Goal: Information Seeking & Learning: Find specific fact

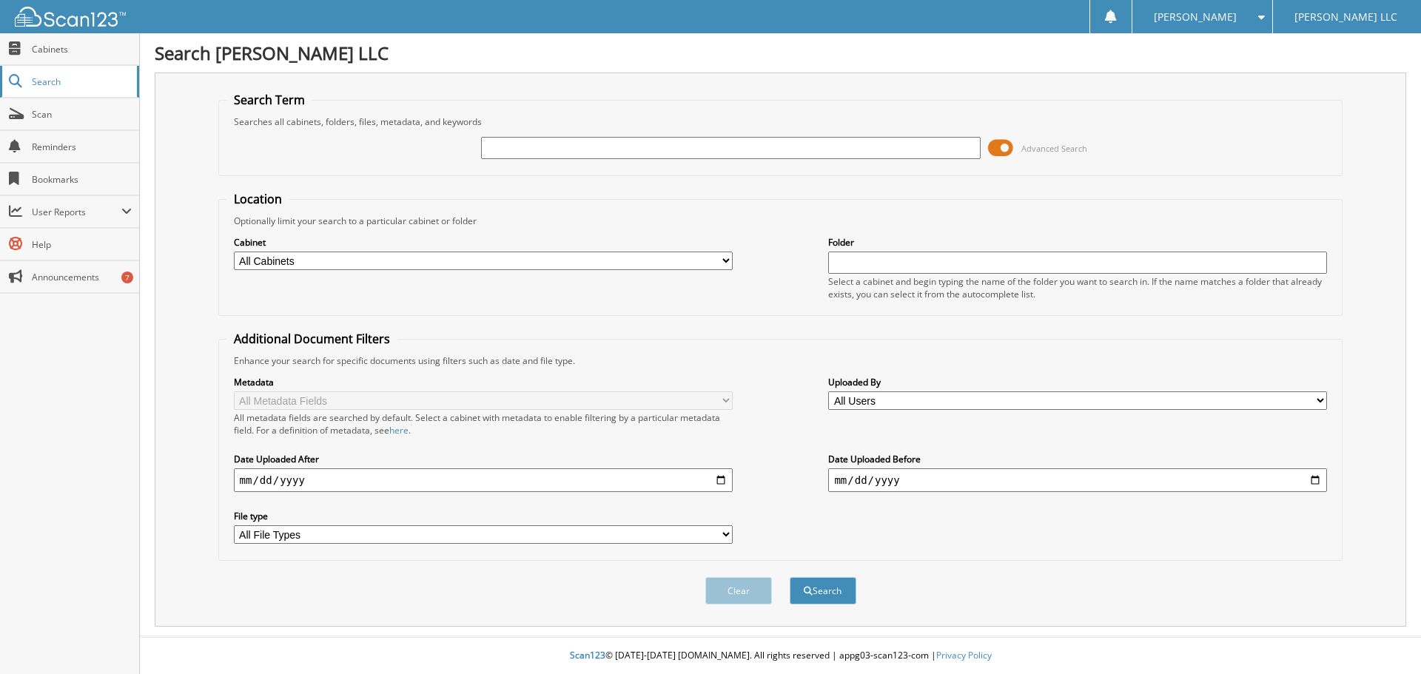
click at [39, 77] on span "Search" at bounding box center [81, 81] width 98 height 13
click at [525, 147] on input "text" at bounding box center [730, 148] width 499 height 22
type input "NRA35871"
click at [822, 600] on button "Search" at bounding box center [823, 590] width 67 height 27
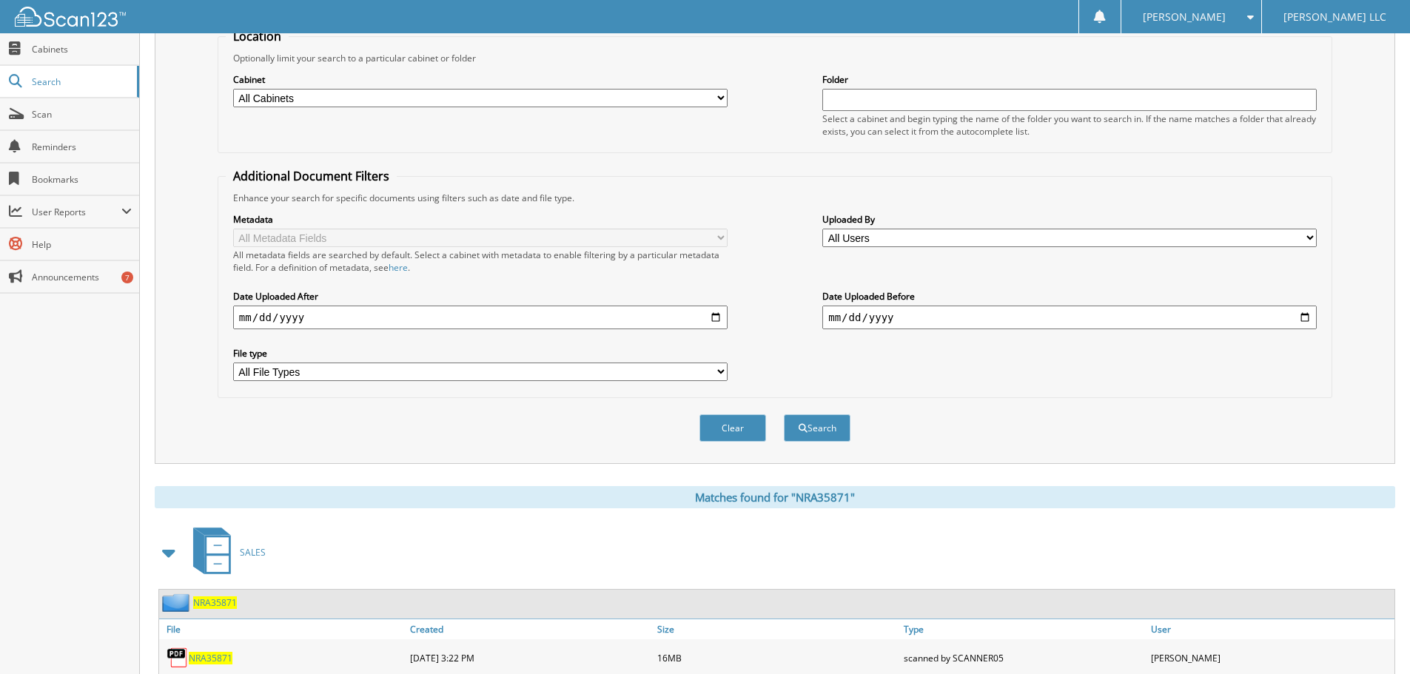
scroll to position [211, 0]
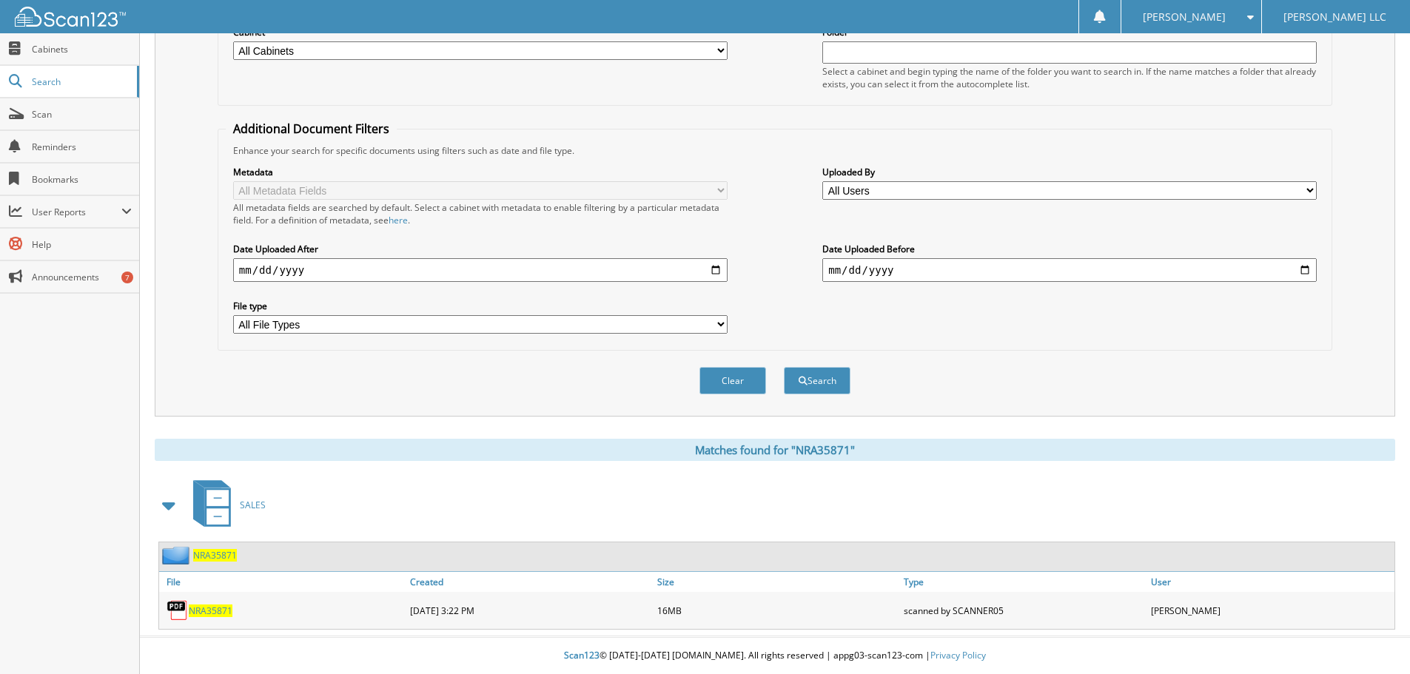
click at [212, 611] on span "NRA35871" at bounding box center [211, 611] width 44 height 13
click at [207, 605] on link "NRA35871" at bounding box center [211, 611] width 44 height 13
click at [206, 609] on span "NRA35871" at bounding box center [211, 611] width 44 height 13
click at [210, 614] on span "NRA35871" at bounding box center [211, 611] width 44 height 13
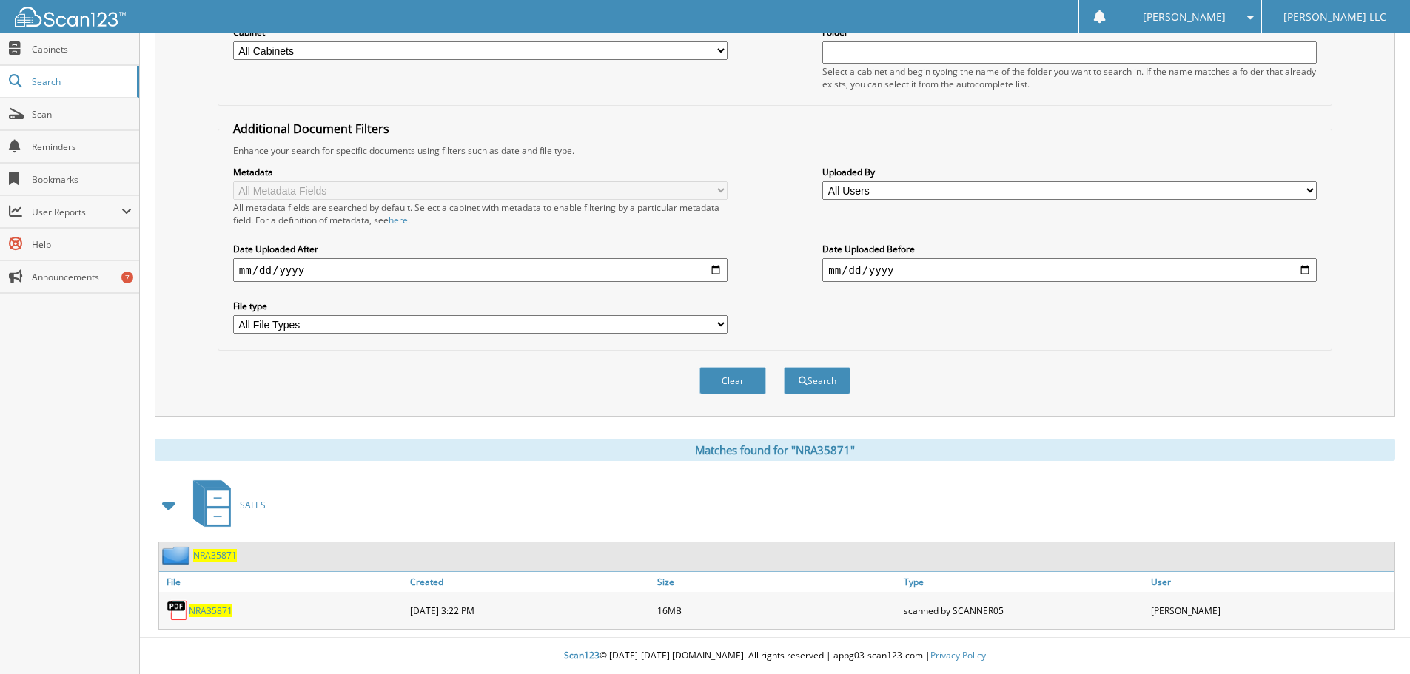
click at [211, 606] on span "NRA35871" at bounding box center [211, 611] width 44 height 13
click at [281, 612] on div "NRA35871" at bounding box center [282, 611] width 247 height 30
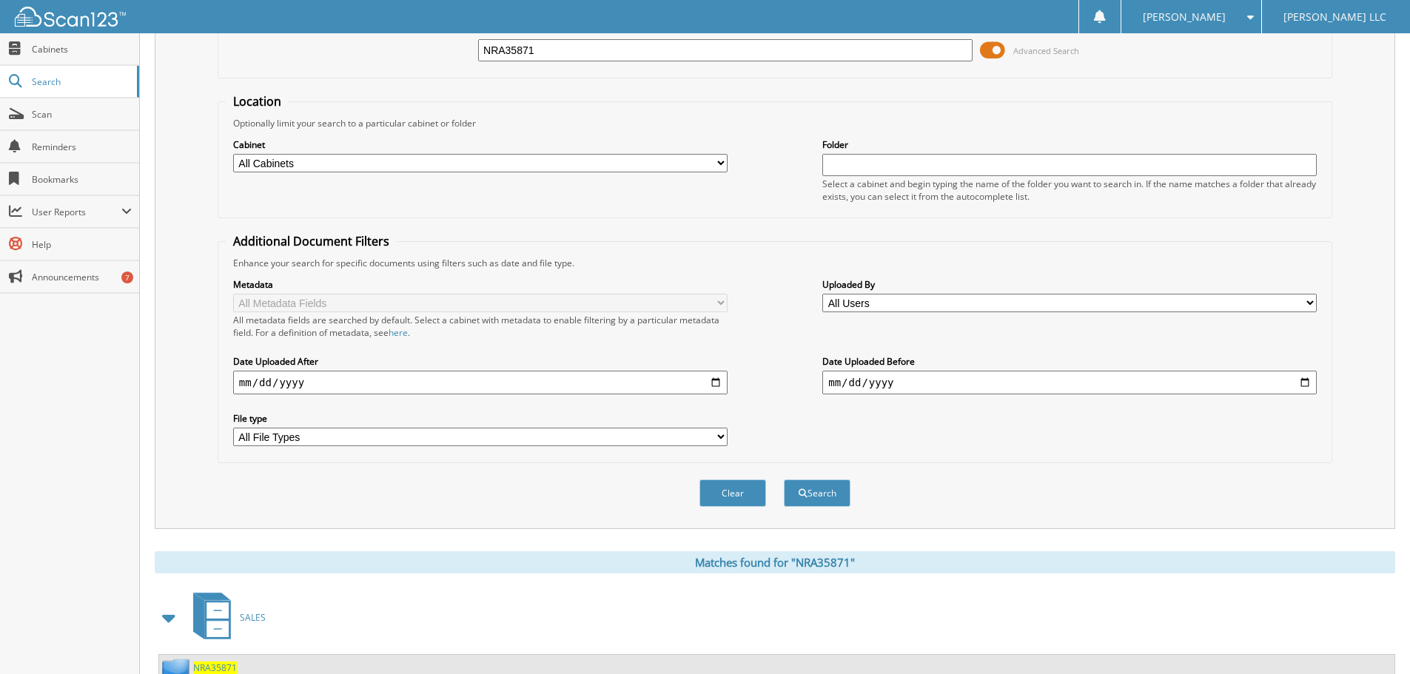
scroll to position [0, 0]
